Goal: Task Accomplishment & Management: Complete application form

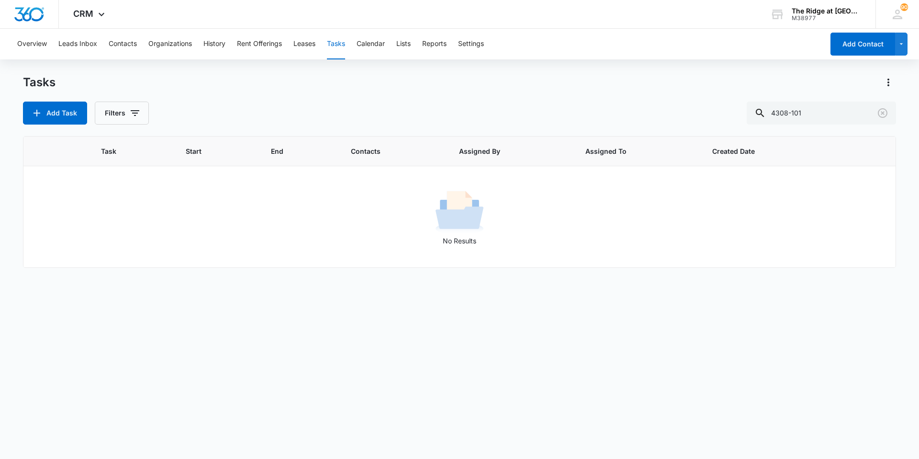
click at [206, 82] on div "Tasks" at bounding box center [459, 82] width 873 height 15
click at [68, 118] on button "Add Task" at bounding box center [55, 113] width 64 height 23
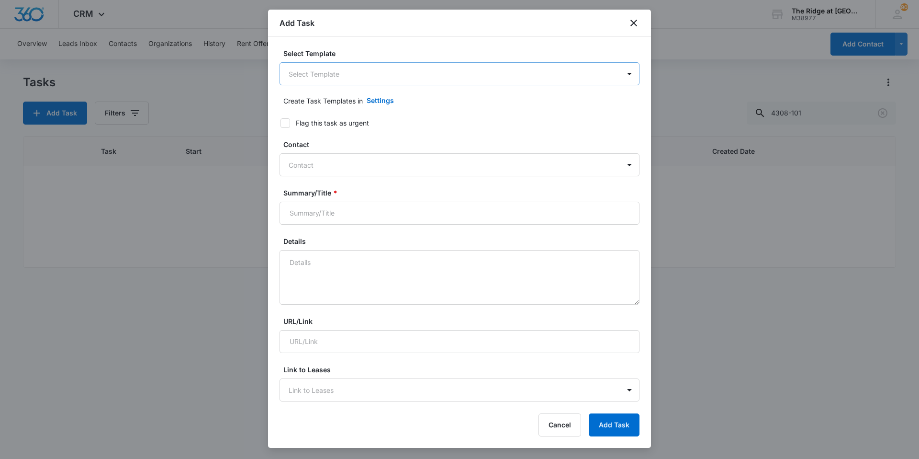
click at [296, 75] on body "CRM Apps Reputation Websites Forms CRM Email Social Content Ads Intelligence Fi…" at bounding box center [459, 229] width 919 height 459
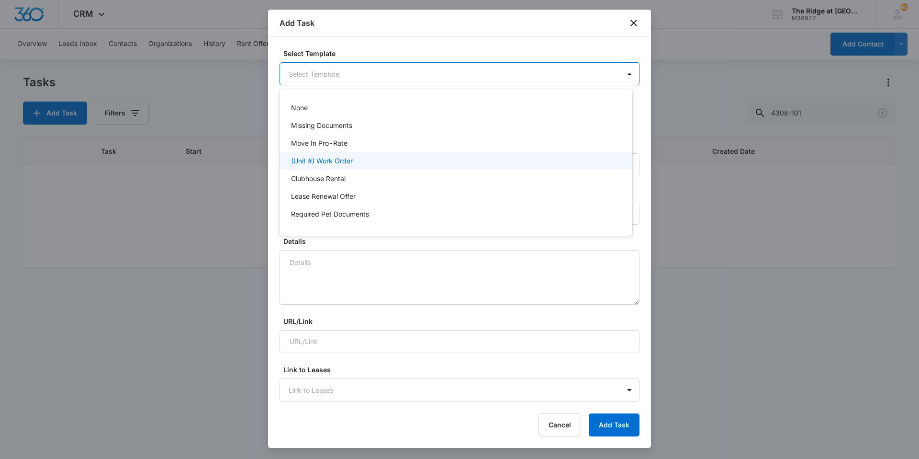
click at [328, 154] on div "(Unit #) Work Order" at bounding box center [456, 161] width 353 height 18
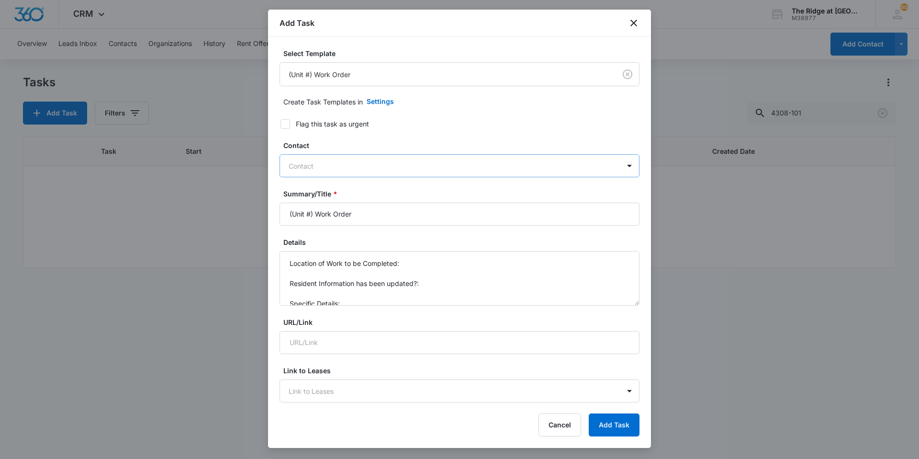
click at [315, 167] on div at bounding box center [454, 166] width 330 height 12
click at [308, 159] on div "Contact" at bounding box center [450, 166] width 340 height 22
type input "[PERSON_NAME]"
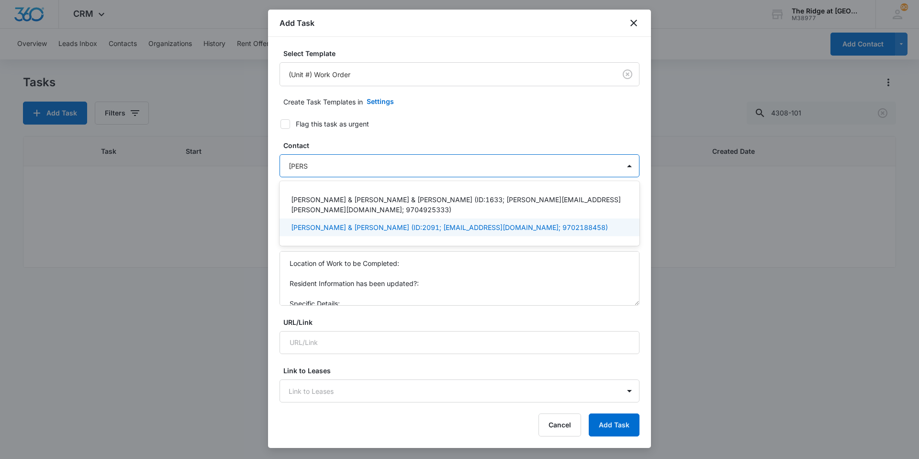
click at [322, 222] on p "[PERSON_NAME] & [PERSON_NAME] (ID:2091; [EMAIL_ADDRESS][DOMAIN_NAME]; 970218845…" at bounding box center [449, 227] width 317 height 10
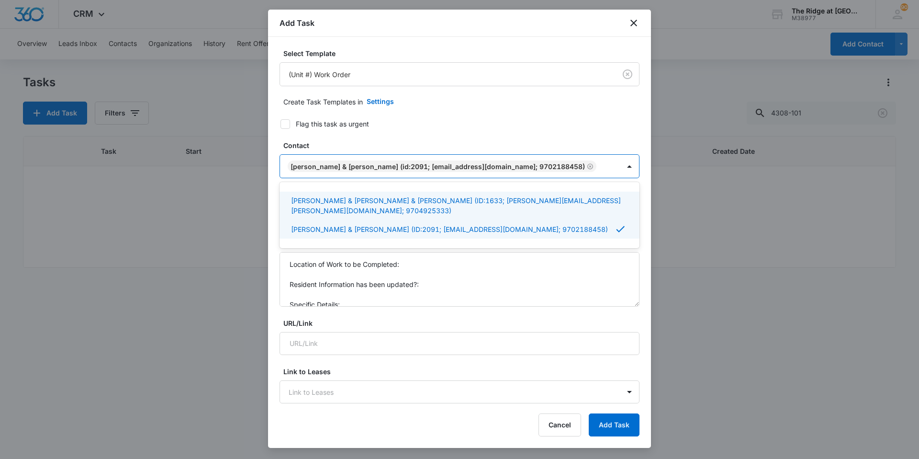
click at [343, 136] on form "Select Template (Unit #) Work Order Create Task Templates in Settings Flag this…" at bounding box center [460, 467] width 360 height 838
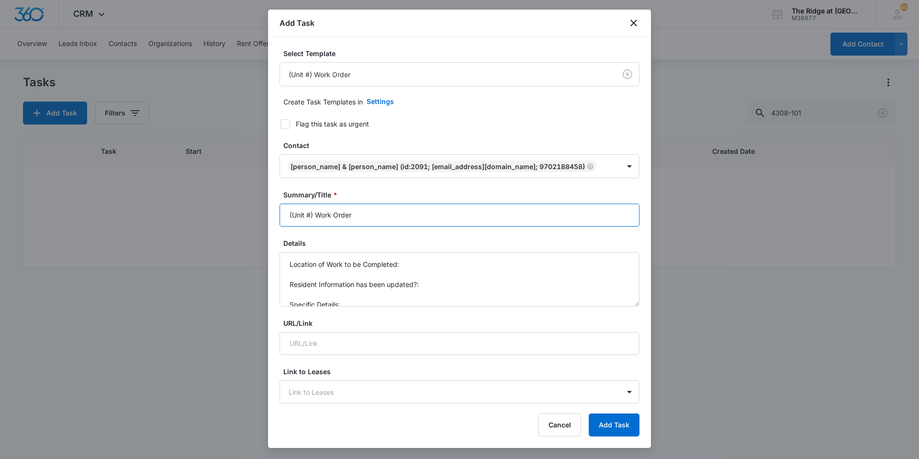
drag, startPoint x: 317, startPoint y: 215, endPoint x: 282, endPoint y: 219, distance: 34.7
click at [282, 219] on input "(Unit #) Work Order" at bounding box center [460, 215] width 360 height 23
click at [377, 213] on input "4496-101 Work Order" at bounding box center [460, 215] width 360 height 23
type input "4496-101 Work Order Water Filter"
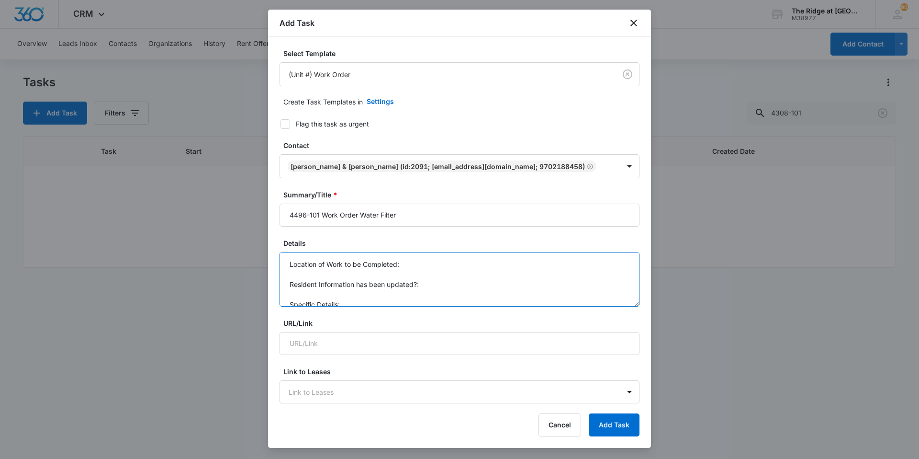
scroll to position [10, 0]
drag, startPoint x: 288, startPoint y: 263, endPoint x: 361, endPoint y: 305, distance: 83.9
click at [361, 305] on textarea "Location of Work to be Completed: Resident Information has been updated?: Speci…" at bounding box center [460, 279] width 360 height 55
click at [369, 290] on textarea "Details" at bounding box center [460, 279] width 360 height 55
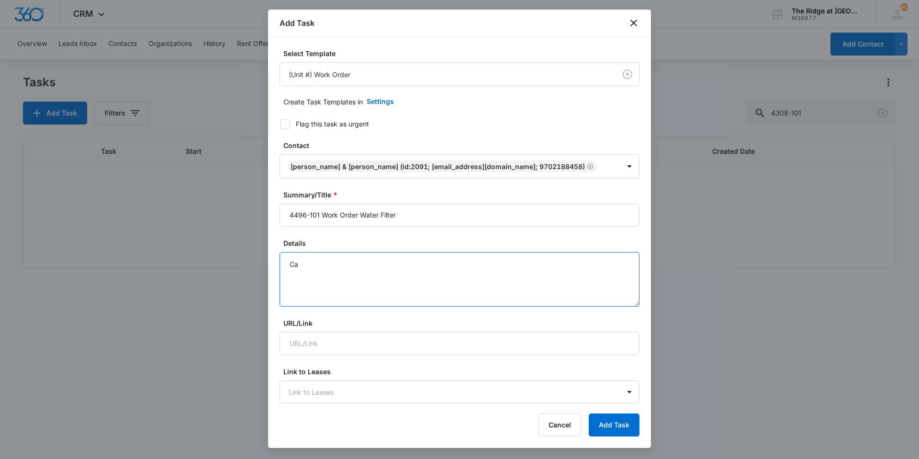
type textarea "C"
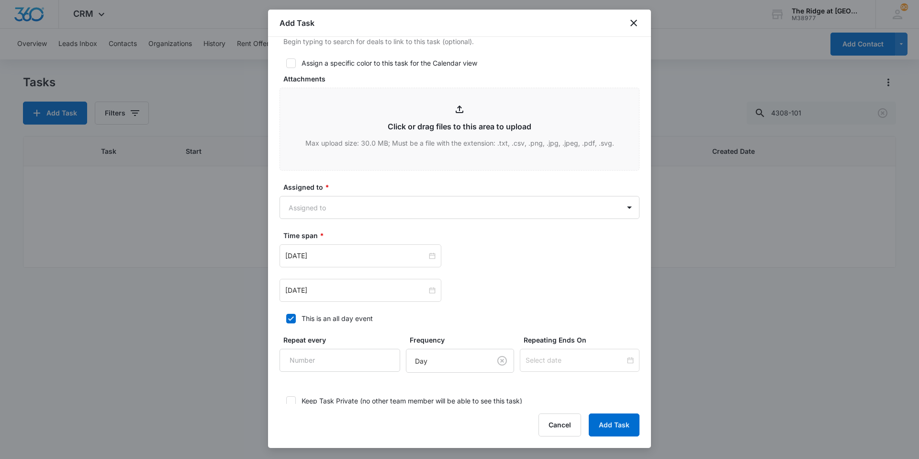
scroll to position [479, 0]
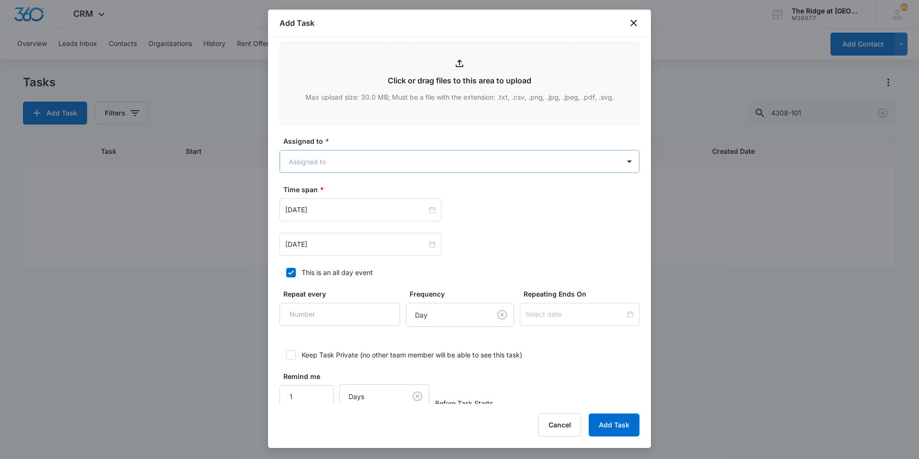
type textarea "Okay to enter if not home"
click at [346, 169] on body "CRM Apps Reputation Websites Forms CRM Email Social Content Ads Intelligence Fi…" at bounding box center [459, 229] width 919 height 459
type input "[PERSON_NAME]"
click at [353, 193] on div "[PERSON_NAME]" at bounding box center [455, 195] width 328 height 10
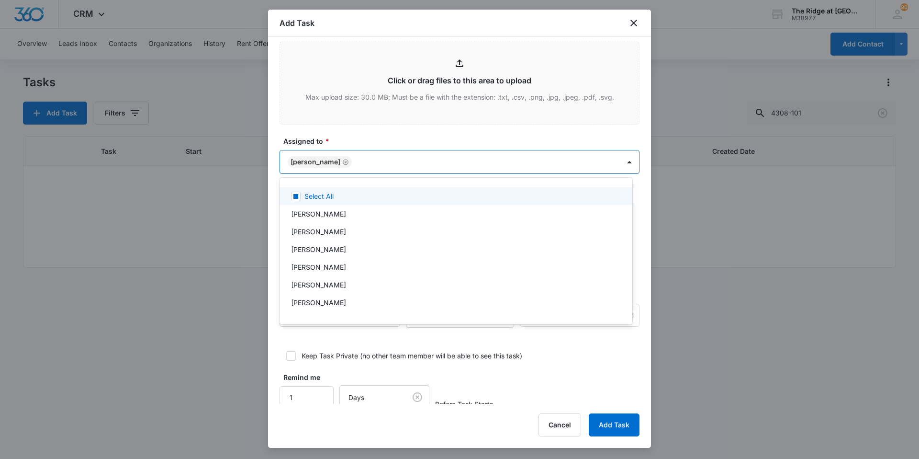
click at [356, 130] on div at bounding box center [459, 229] width 919 height 459
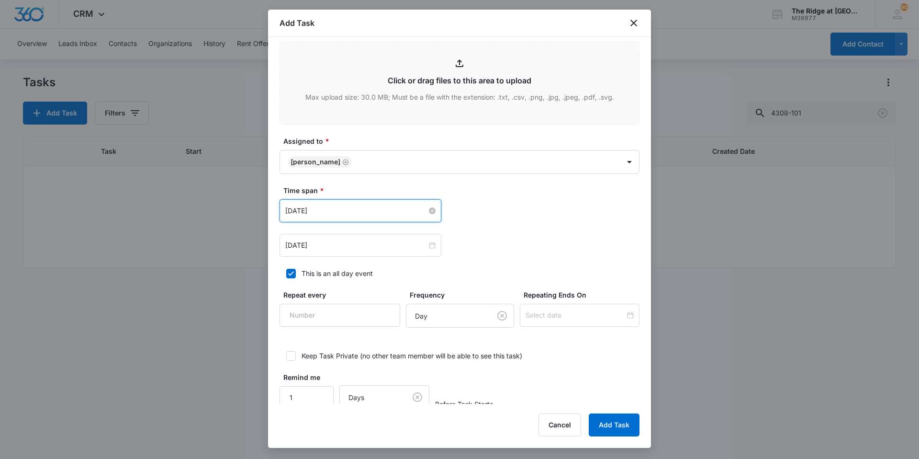
click at [351, 206] on input "[DATE]" at bounding box center [356, 210] width 142 height 11
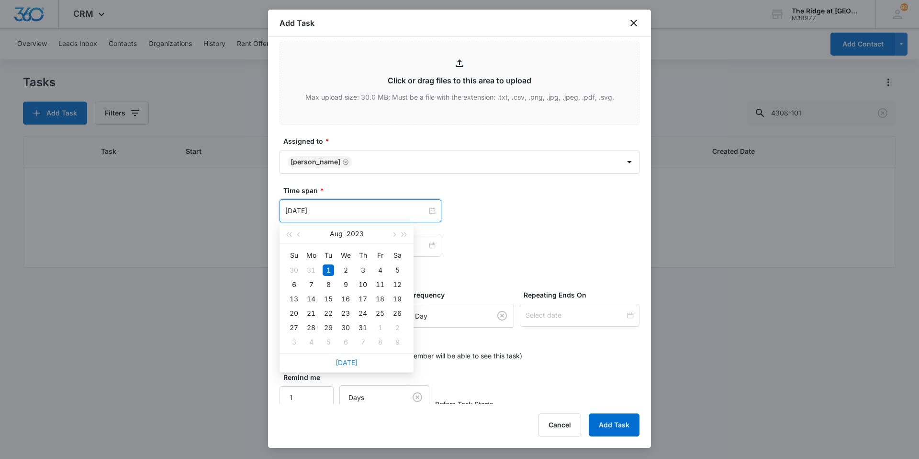
click at [350, 359] on link "[DATE]" at bounding box center [347, 362] width 22 height 8
type input "[DATE]"
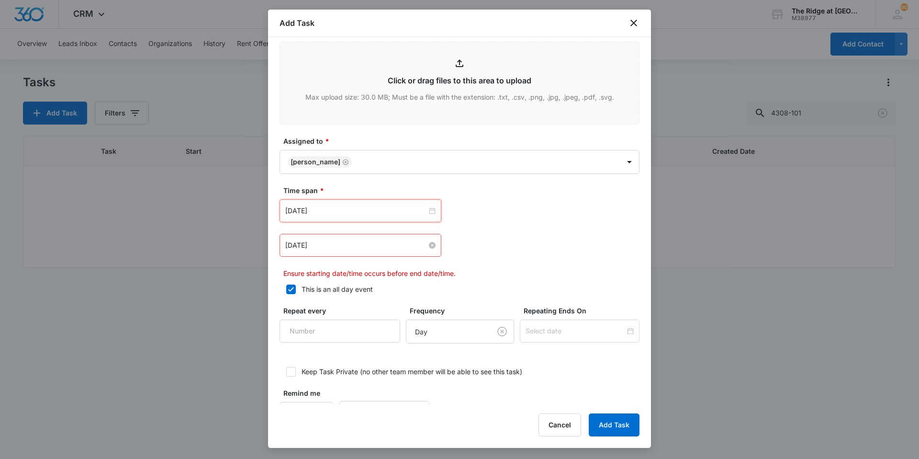
click at [336, 245] on input "[DATE]" at bounding box center [356, 245] width 142 height 11
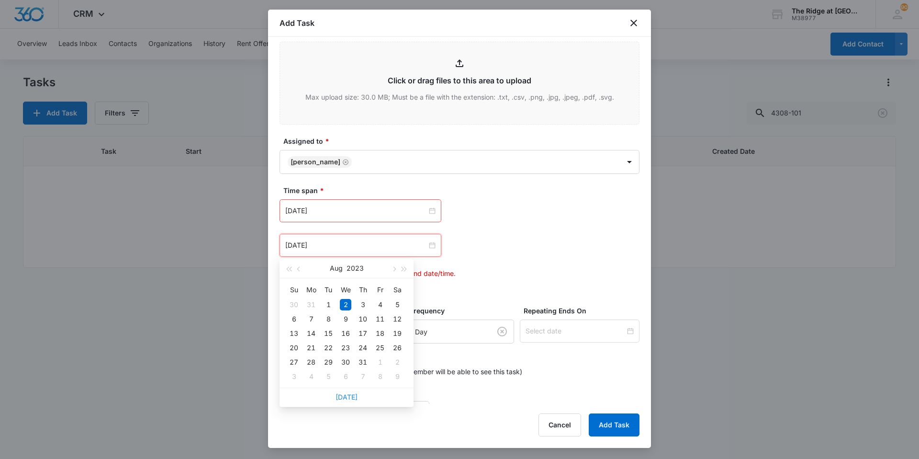
click at [347, 396] on link "[DATE]" at bounding box center [347, 397] width 22 height 8
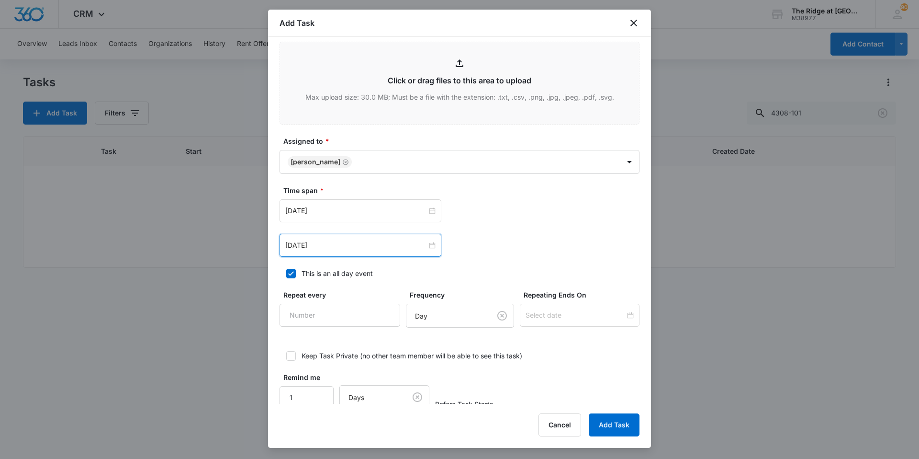
click at [339, 239] on div "[DATE]" at bounding box center [361, 245] width 162 height 23
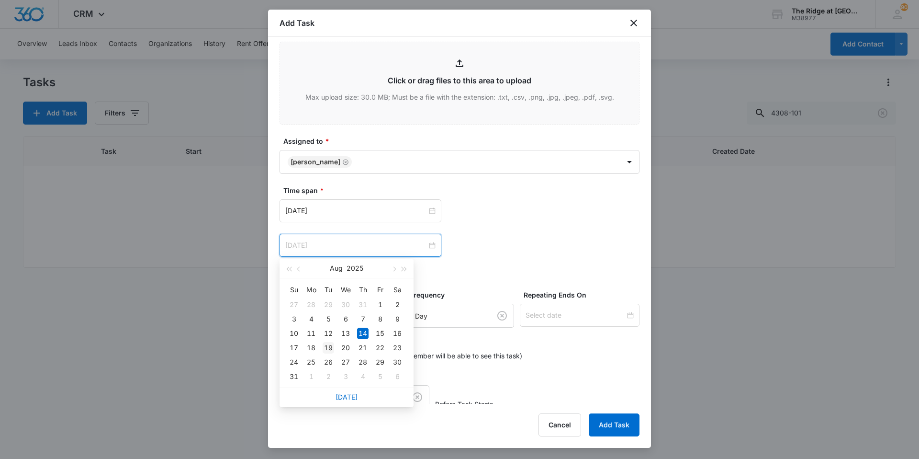
click at [325, 345] on div "19" at bounding box center [328, 347] width 11 height 11
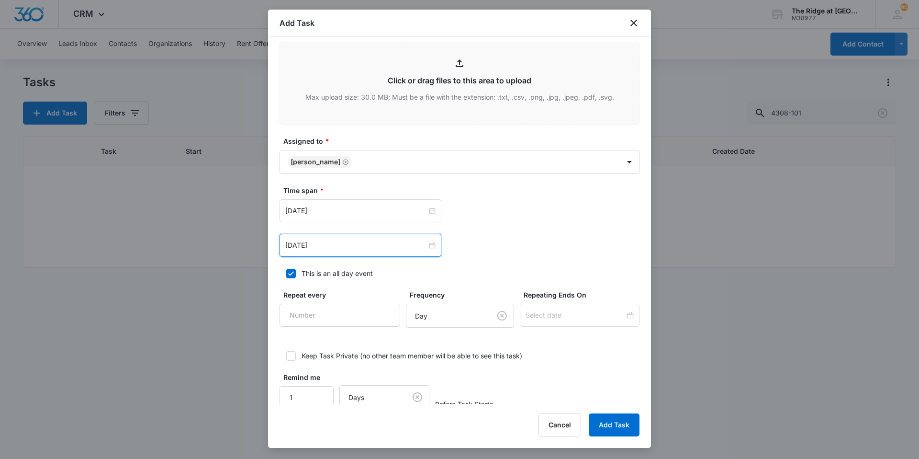
click at [535, 228] on div "[DATE] [DATE] Su Mo Tu We Th Fr Sa 27 28 29 30 31 1 2 3 4 5 6 7 8 9 10 11 12 13…" at bounding box center [460, 227] width 360 height 57
click at [341, 234] on div "[DATE]" at bounding box center [361, 245] width 162 height 23
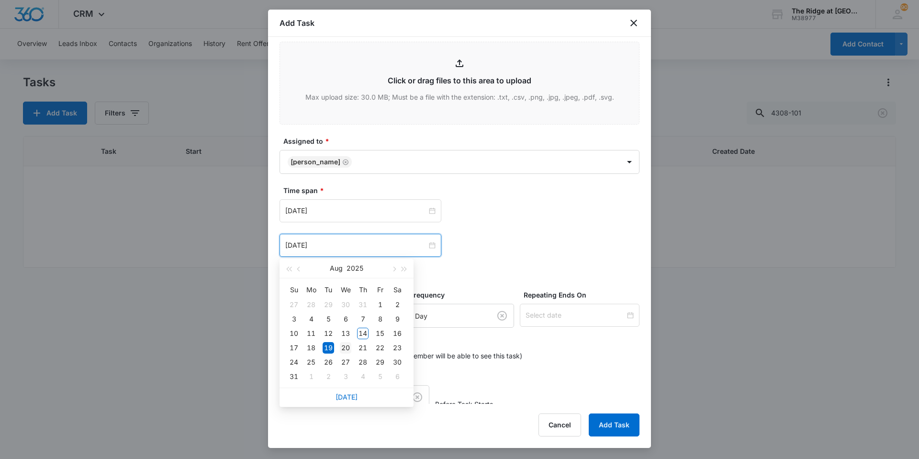
type input "[DATE]"
click at [346, 350] on div "20" at bounding box center [345, 347] width 11 height 11
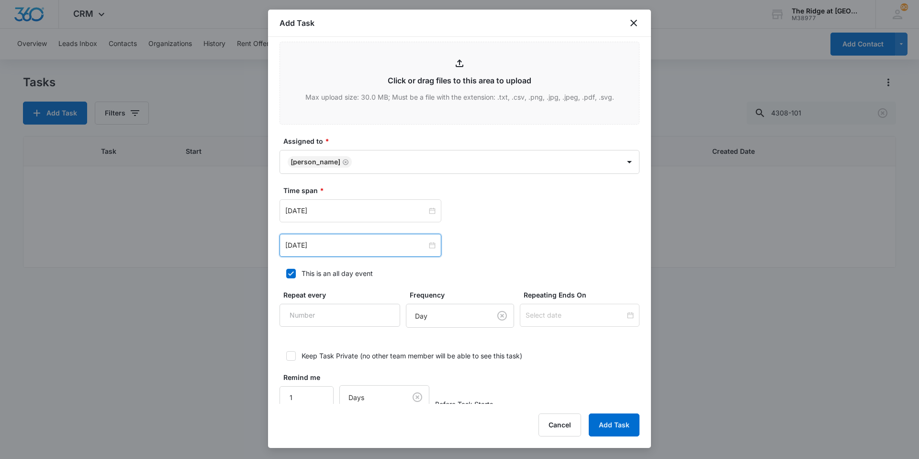
click at [562, 248] on div "[DATE] [DATE] Su Mo Tu We Th Fr Sa 27 28 29 30 31 1 2 3 4 5 6 7 8 9 10 11 12 13…" at bounding box center [460, 245] width 360 height 23
click at [602, 419] on button "Add Task" at bounding box center [614, 424] width 51 height 23
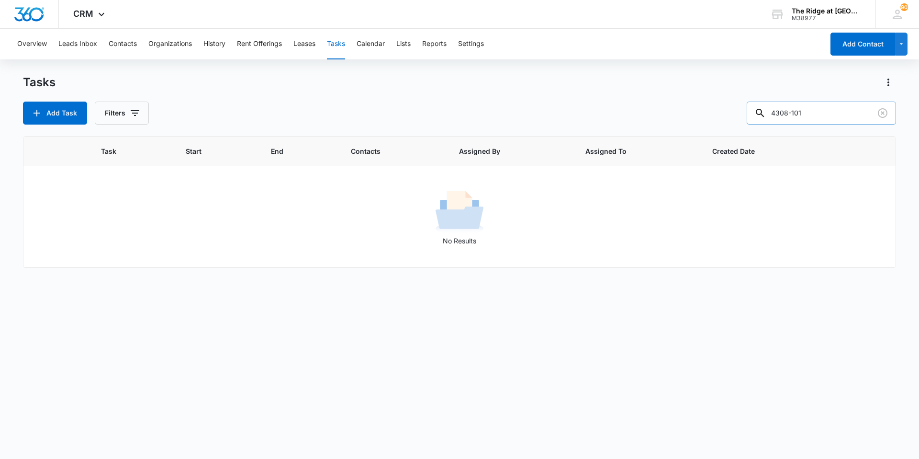
drag, startPoint x: 814, startPoint y: 113, endPoint x: 767, endPoint y: 111, distance: 46.5
click at [766, 113] on div "4308-101" at bounding box center [821, 113] width 149 height 23
type input "4496-101"
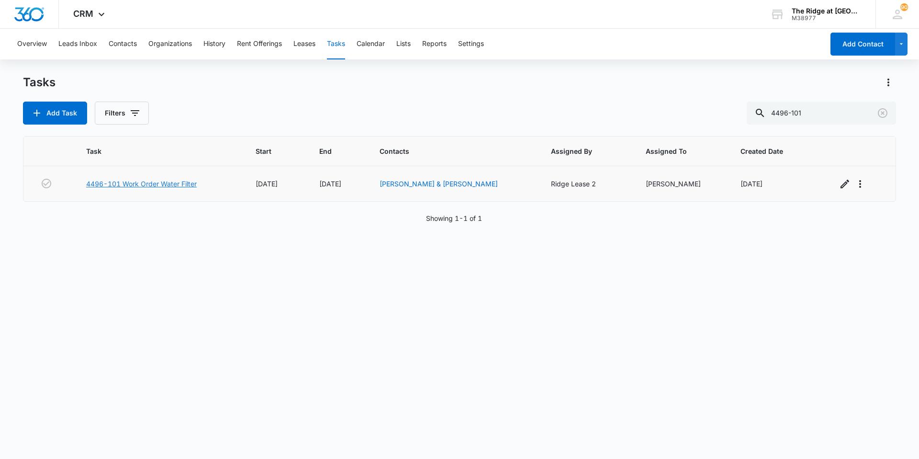
click at [146, 181] on link "4496-101 Work Order Water Filter" at bounding box center [141, 184] width 111 height 10
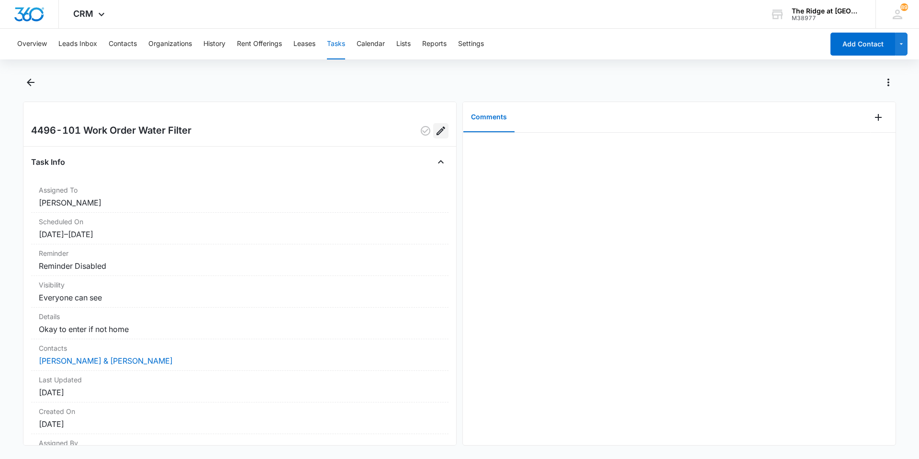
click at [437, 129] on icon "Edit" at bounding box center [440, 130] width 11 height 11
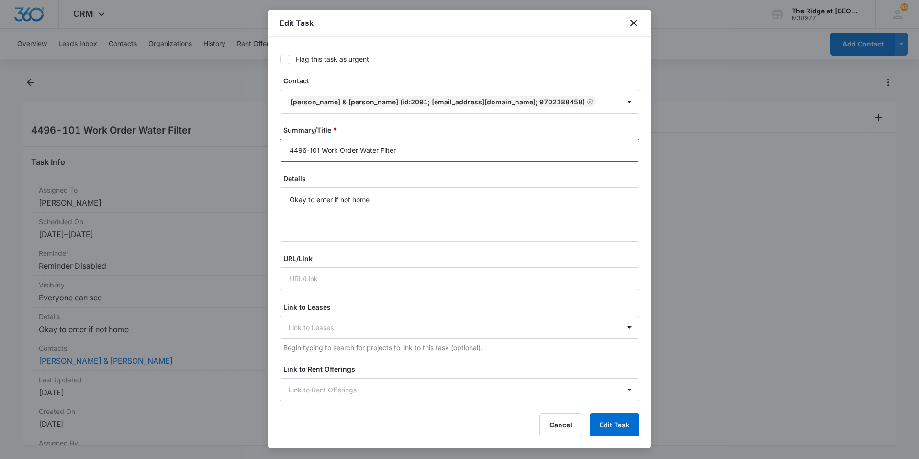
click at [401, 149] on input "4496-101 Work Order Water Filter" at bounding box center [460, 150] width 360 height 23
type input "4496-101 Work Order GE Water Filter"
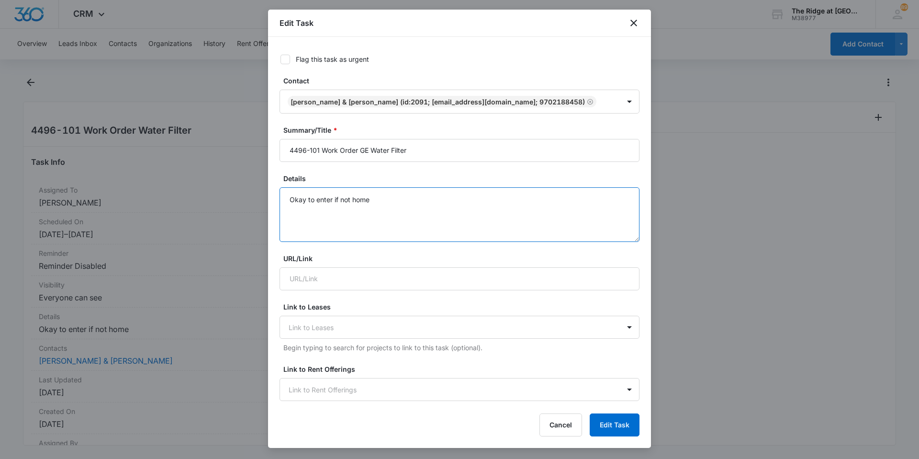
click at [401, 201] on textarea "Okay to enter if not home" at bounding box center [460, 214] width 360 height 55
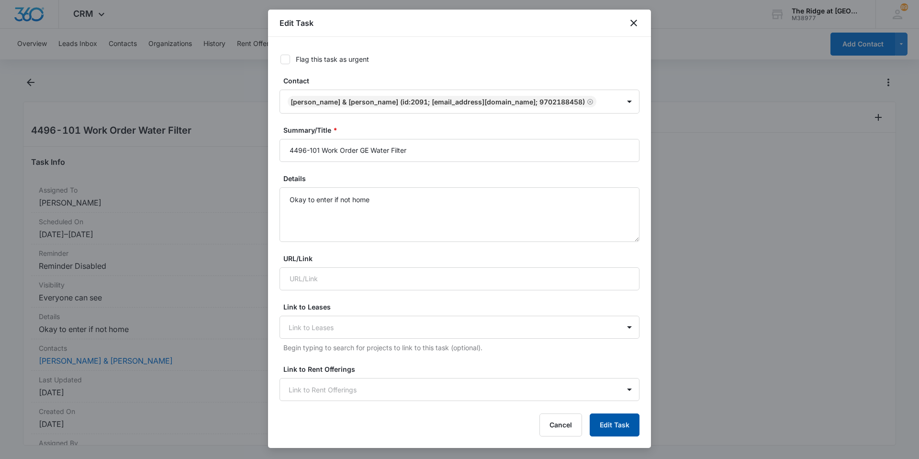
click at [623, 426] on button "Edit Task" at bounding box center [615, 424] width 50 height 23
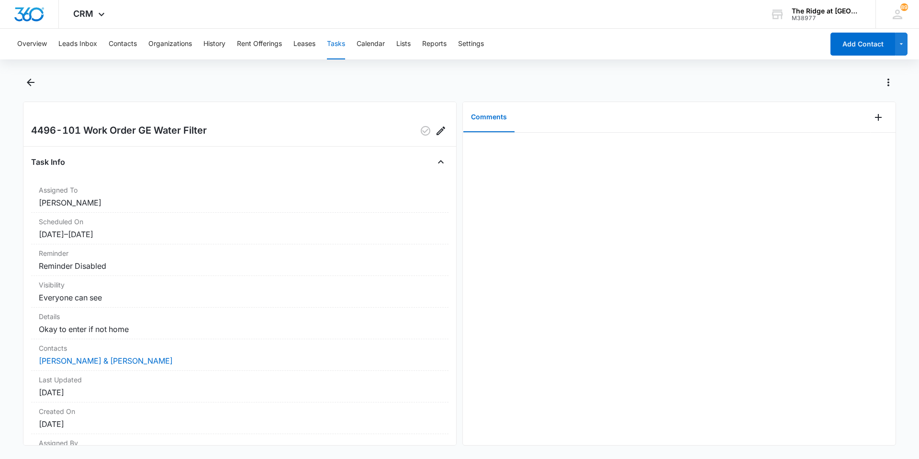
click at [226, 82] on div at bounding box center [470, 82] width 853 height 15
click at [30, 78] on icon "Back" at bounding box center [30, 82] width 11 height 11
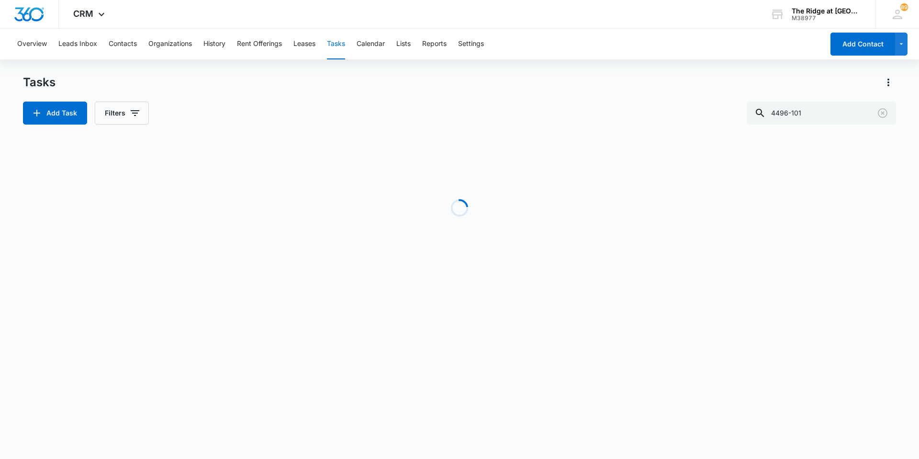
click at [263, 81] on div "Tasks" at bounding box center [459, 82] width 873 height 15
